Goal: Task Accomplishment & Management: Use online tool/utility

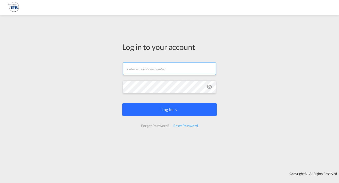
type input "[PERSON_NAME][EMAIL_ADDRESS][DOMAIN_NAME]"
click at [176, 109] on button "Log In" at bounding box center [169, 109] width 94 height 13
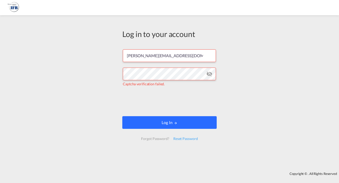
click at [156, 121] on button "Log In" at bounding box center [169, 122] width 94 height 13
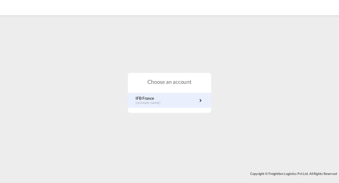
click at [148, 104] on p "[DOMAIN_NAME]" at bounding box center [150, 103] width 30 height 4
